Goal: Transaction & Acquisition: Purchase product/service

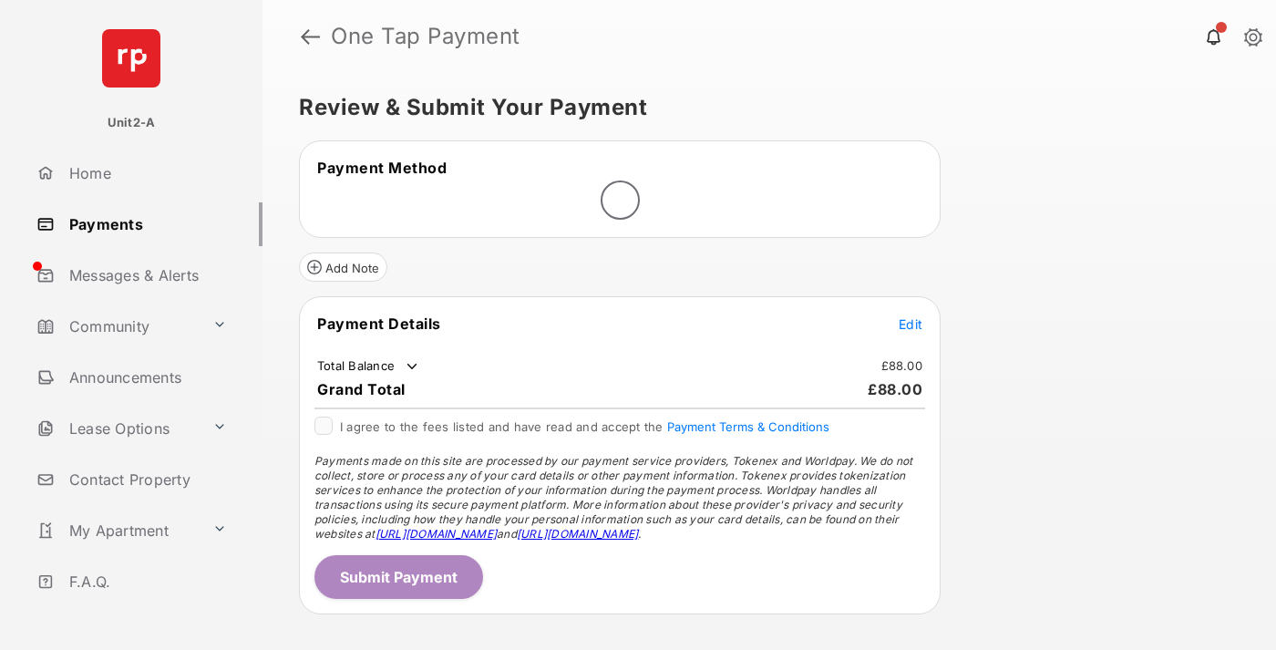
click at [910, 323] on span "Edit" at bounding box center [910, 323] width 24 height 15
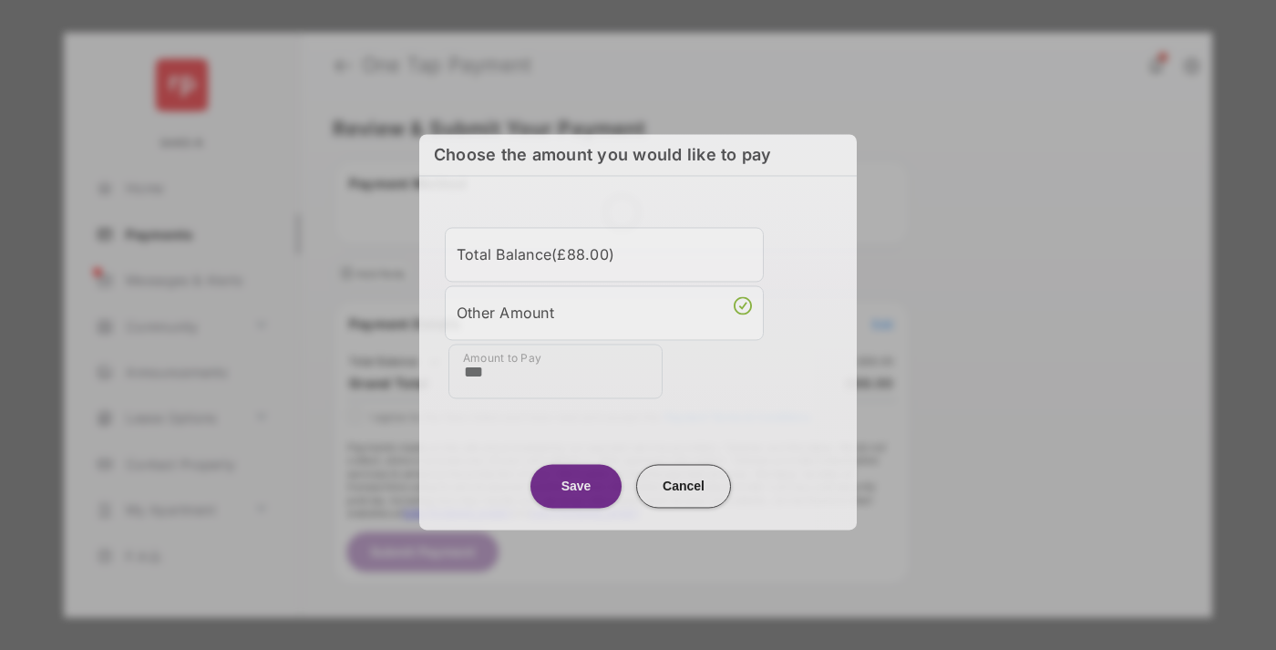
type input "***"
click at [576, 484] on button "Save" at bounding box center [575, 486] width 91 height 44
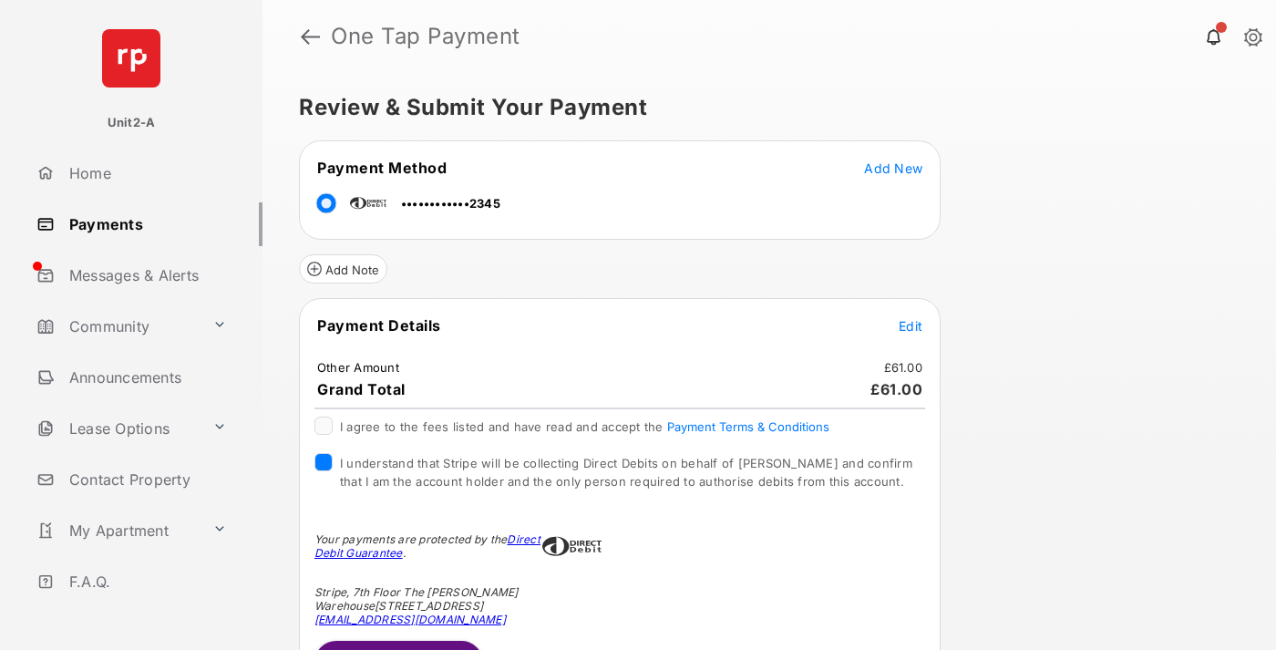
click at [397, 644] on button "Submit Payment" at bounding box center [398, 663] width 169 height 44
